Goal: Check status: Check status

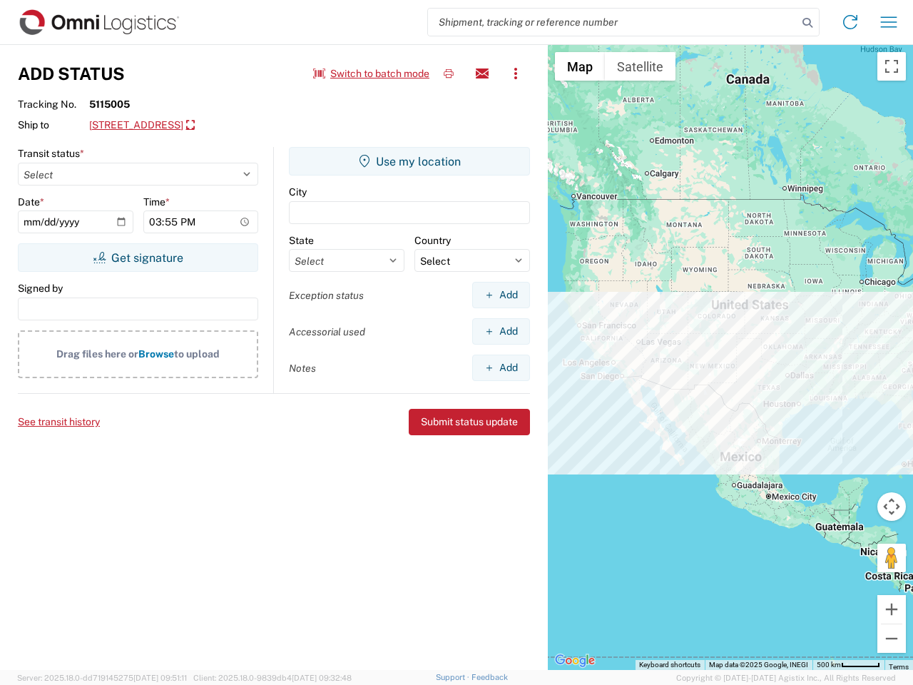
click at [613, 22] on input "search" at bounding box center [613, 22] width 370 height 27
click at [808, 23] on icon at bounding box center [808, 23] width 20 height 20
click at [850, 22] on icon at bounding box center [850, 22] width 23 height 23
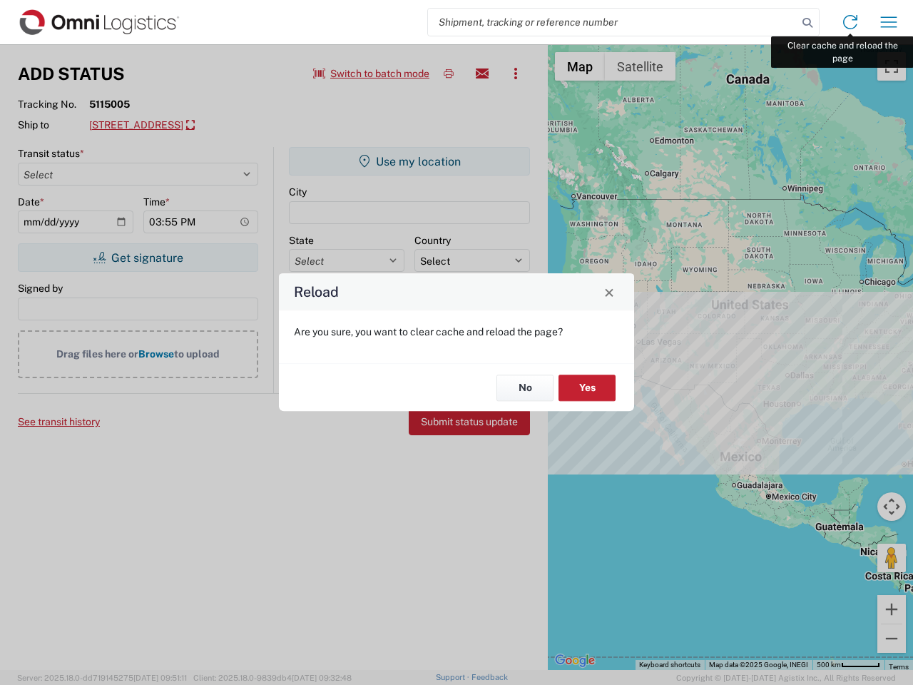
click at [889, 22] on div "Reload Are you sure, you want to clear cache and reload the page? No Yes" at bounding box center [456, 342] width 913 height 685
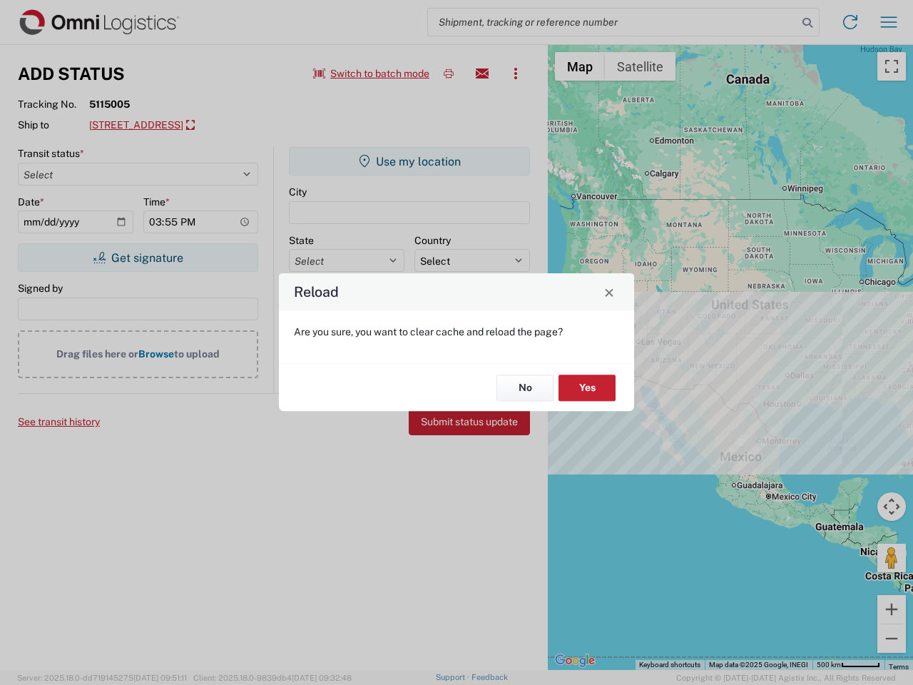
click at [372, 73] on div "Reload Are you sure, you want to clear cache and reload the page? No Yes" at bounding box center [456, 342] width 913 height 685
click at [449, 73] on div "Reload Are you sure, you want to clear cache and reload the page? No Yes" at bounding box center [456, 342] width 913 height 685
click at [482, 73] on div "Reload Are you sure, you want to clear cache and reload the page? No Yes" at bounding box center [456, 342] width 913 height 685
click at [516, 73] on div "Reload Are you sure, you want to clear cache and reload the page? No Yes" at bounding box center [456, 342] width 913 height 685
click at [218, 126] on div "Reload Are you sure, you want to clear cache and reload the page? No Yes" at bounding box center [456, 342] width 913 height 685
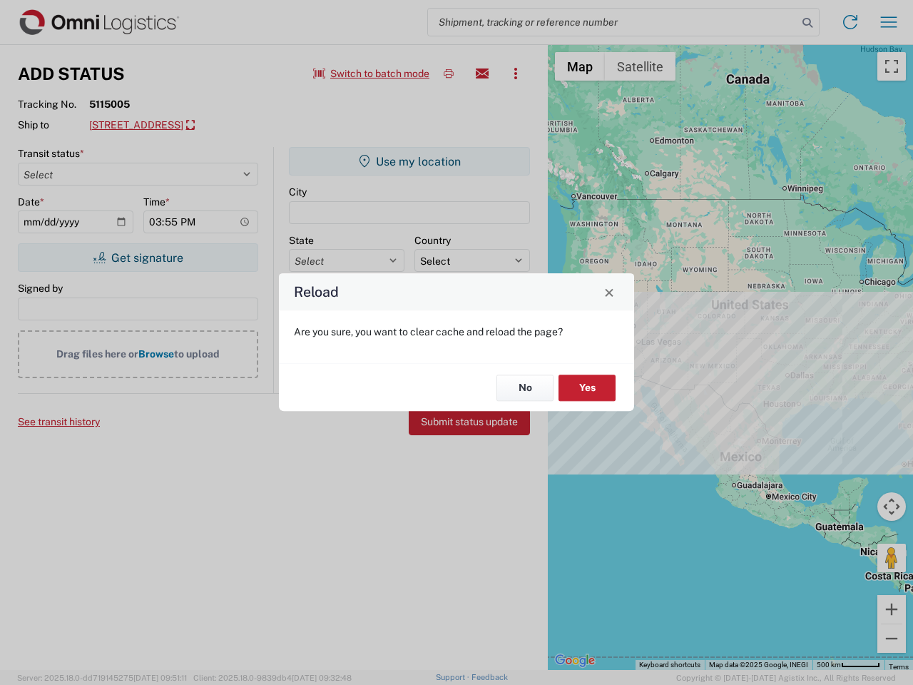
click at [138, 258] on div "Reload Are you sure, you want to clear cache and reload the page? No Yes" at bounding box center [456, 342] width 913 height 685
